Goal: Transaction & Acquisition: Download file/media

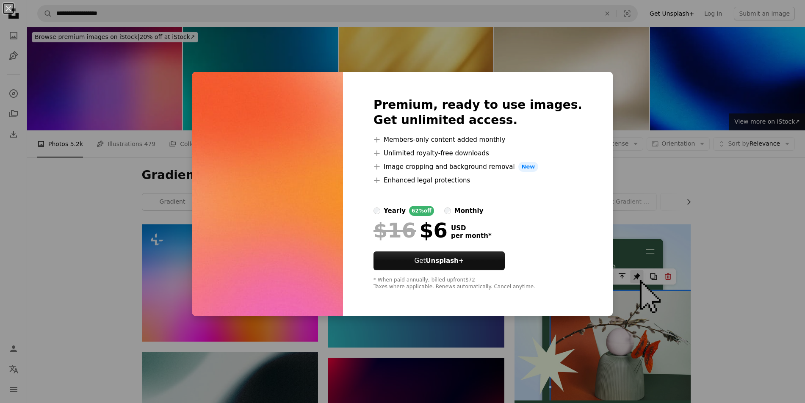
scroll to position [3892, 0]
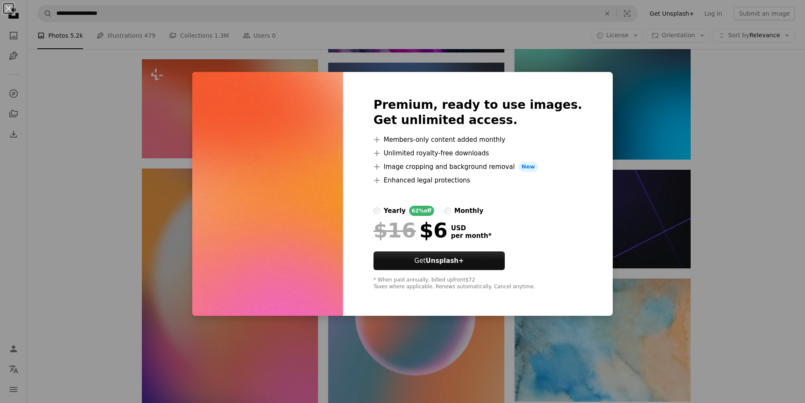
click at [109, 129] on div "An X shape Premium, ready to use images. Get unlimited access. A plus sign Memb…" at bounding box center [402, 201] width 805 height 403
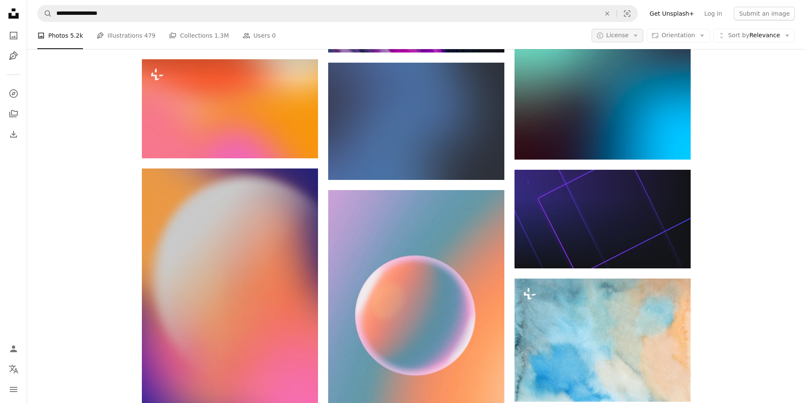
click at [626, 37] on span "License" at bounding box center [617, 35] width 22 height 7
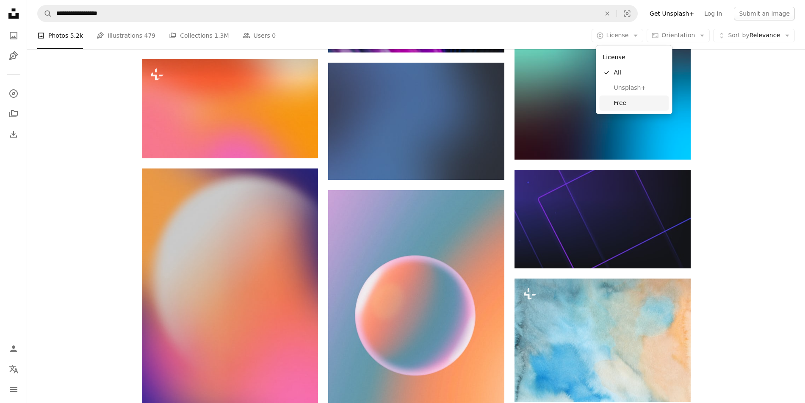
click at [623, 102] on span "Free" at bounding box center [640, 103] width 52 height 8
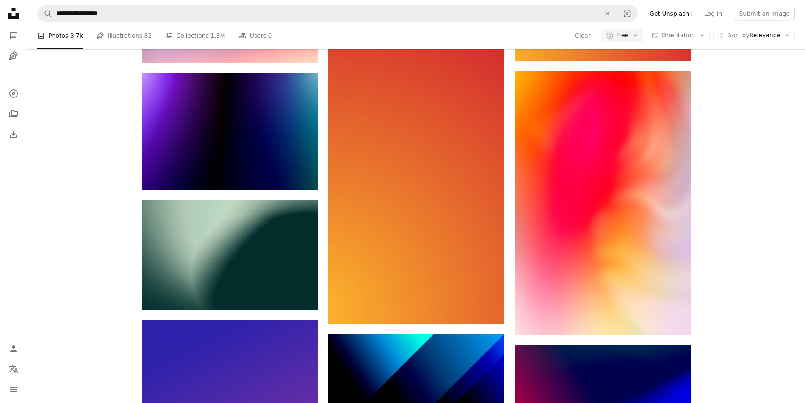
scroll to position [1145, 0]
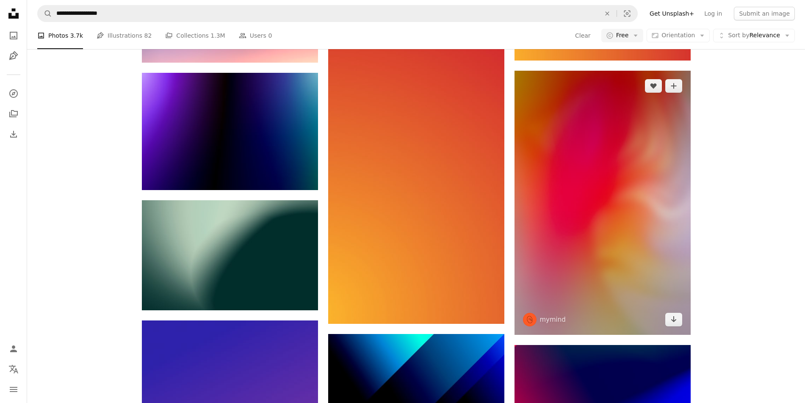
click at [611, 191] on img at bounding box center [602, 203] width 176 height 264
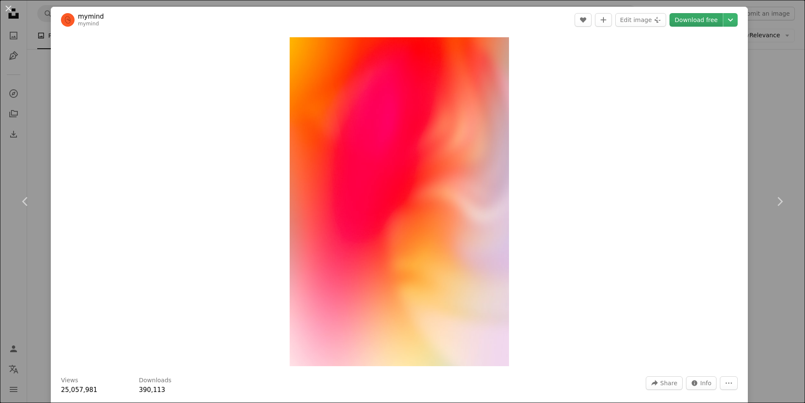
click at [697, 22] on link "Download free" at bounding box center [695, 20] width 53 height 14
